Goal: Information Seeking & Learning: Learn about a topic

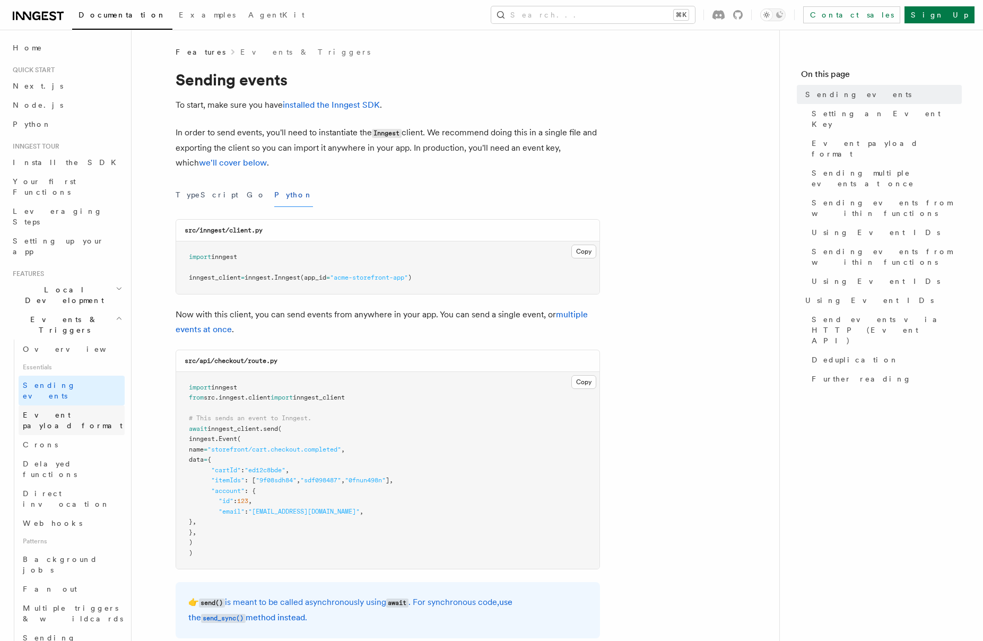
click at [91, 411] on span "Event payload format" at bounding box center [73, 420] width 100 height 19
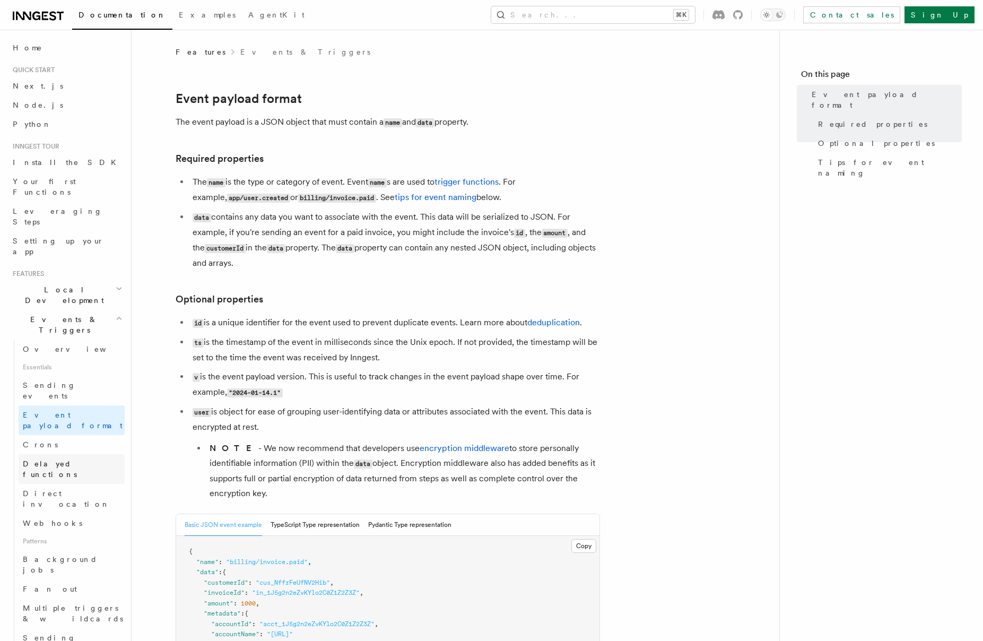
click at [69, 459] on span "Delayed functions" at bounding box center [50, 468] width 54 height 19
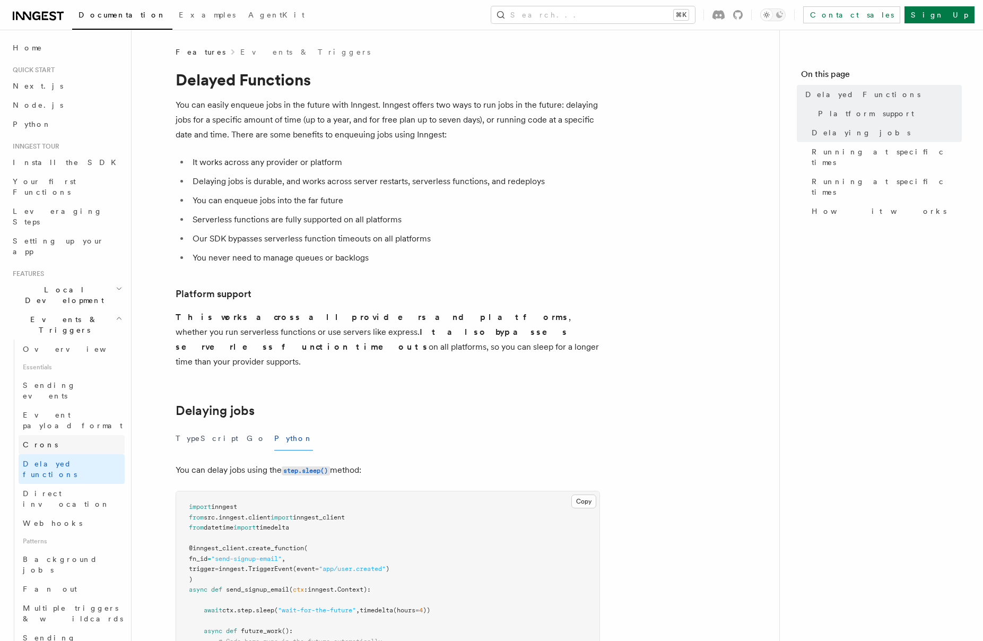
click at [73, 435] on link "Crons" at bounding box center [72, 444] width 106 height 19
